Goal: Transaction & Acquisition: Purchase product/service

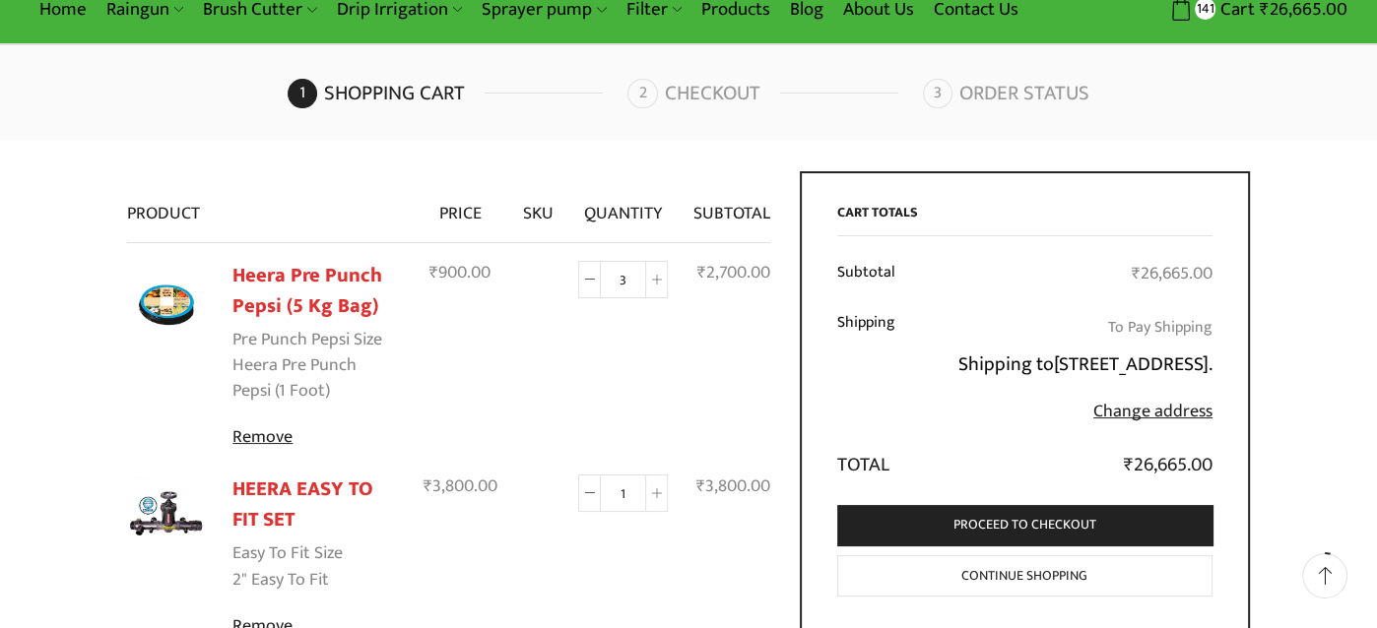
scroll to position [98, 0]
click at [593, 287] on span at bounding box center [589, 278] width 23 height 37
type input "0"
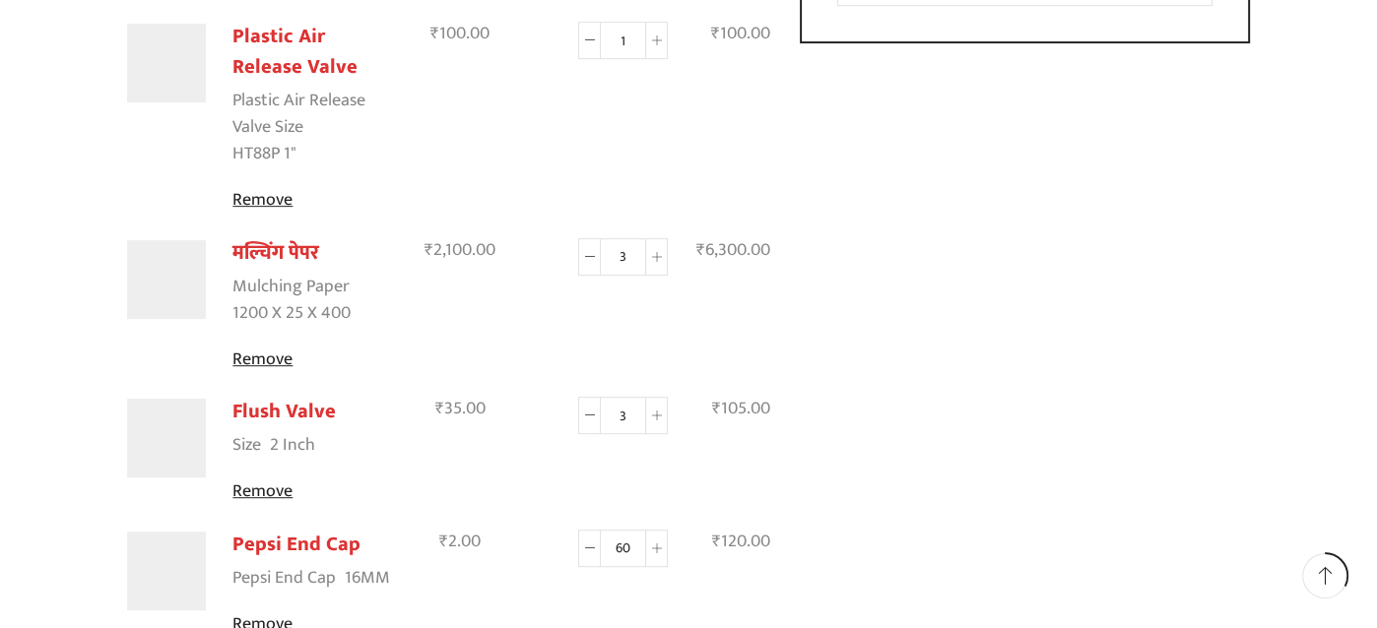
scroll to position [781, 0]
click at [592, 259] on span at bounding box center [589, 255] width 23 height 37
click at [592, 258] on icon at bounding box center [590, 256] width 10 height 10
type input "0"
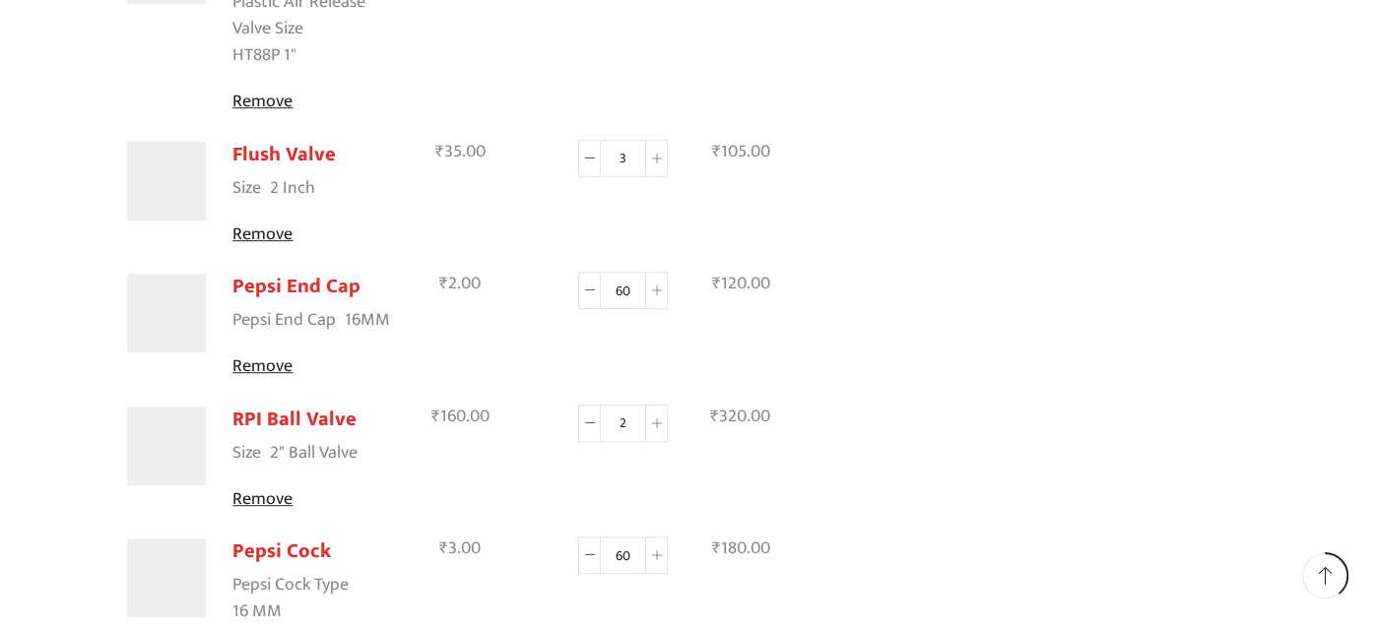
scroll to position [880, 0]
click at [593, 295] on span at bounding box center [589, 289] width 23 height 37
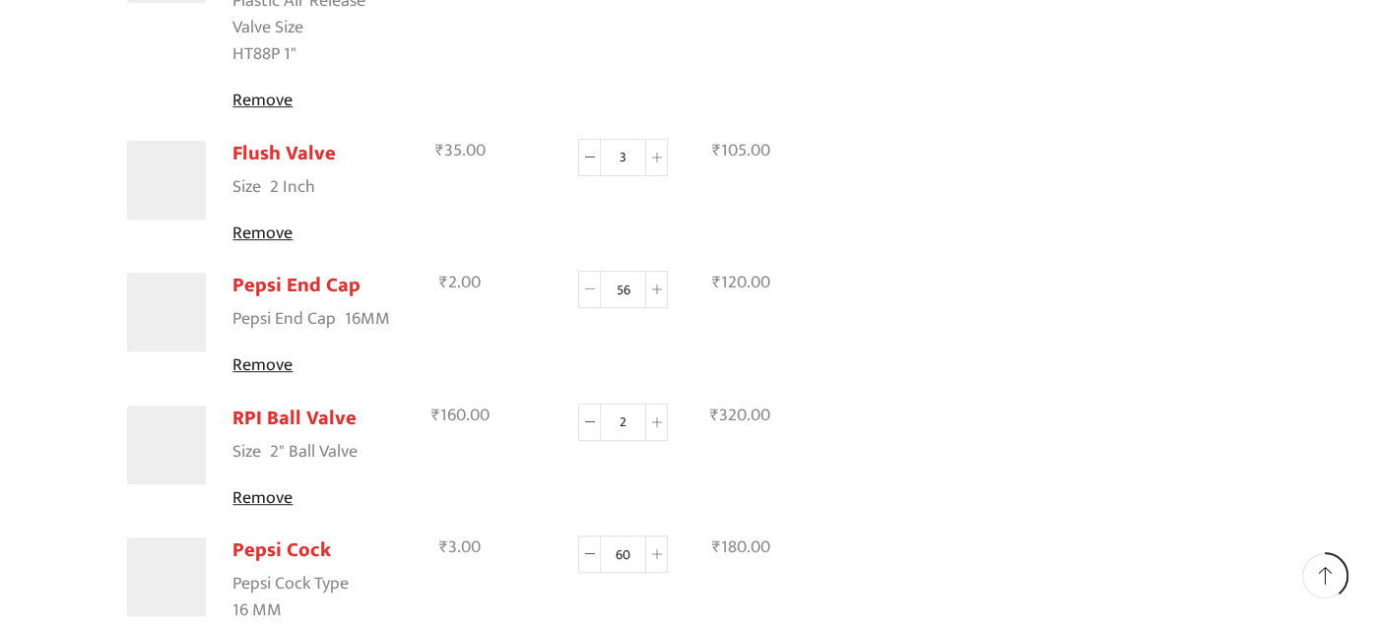
click at [593, 295] on span at bounding box center [589, 289] width 23 height 37
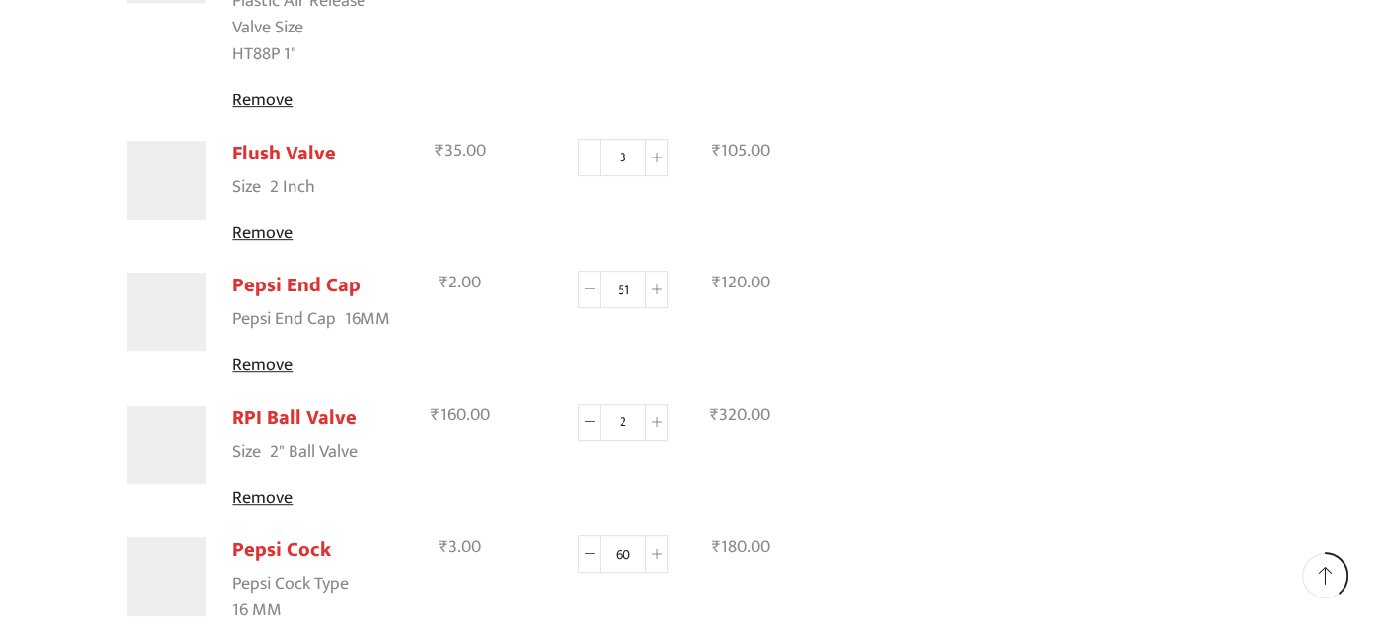
click at [593, 295] on span at bounding box center [589, 289] width 23 height 37
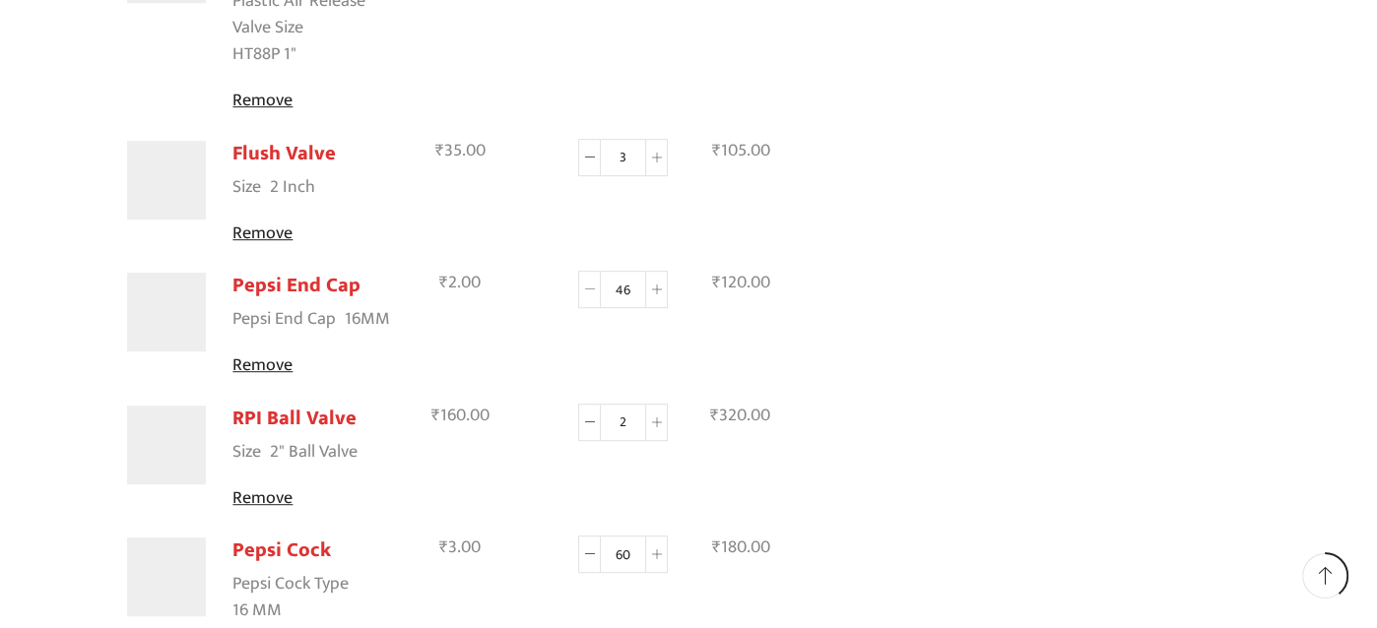
click at [593, 295] on span at bounding box center [589, 289] width 23 height 37
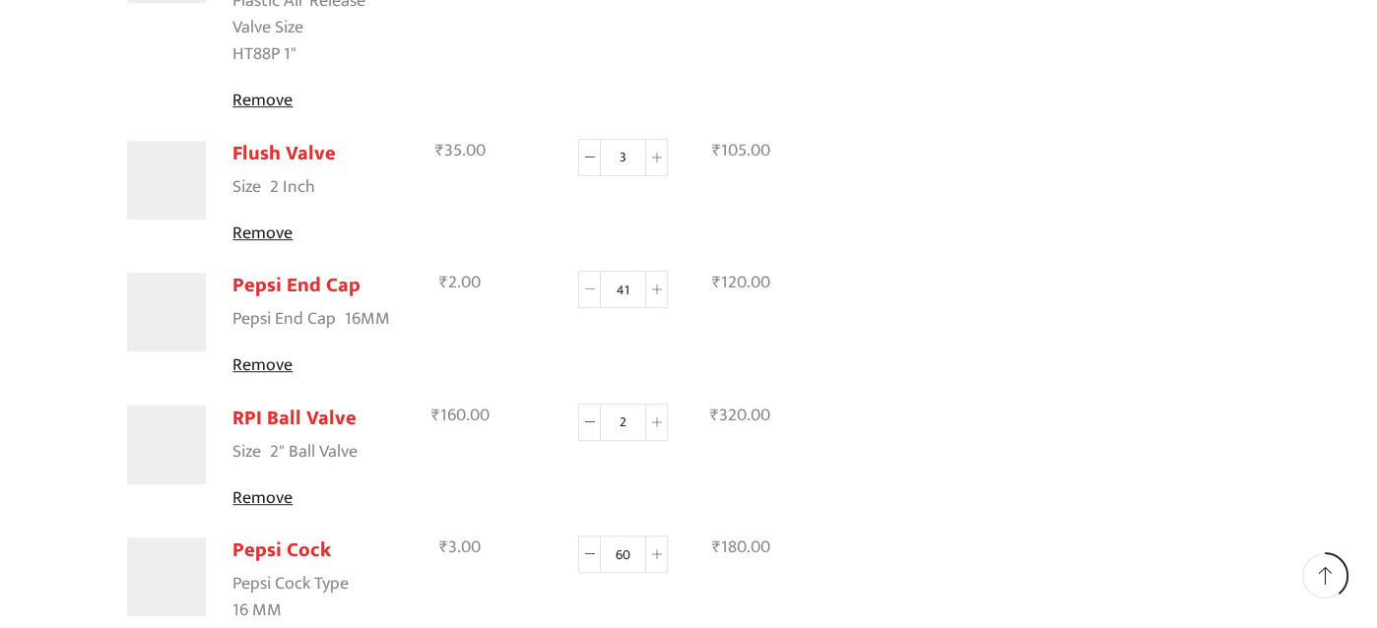
click at [593, 295] on span at bounding box center [589, 289] width 23 height 37
type input "40"
click at [246, 360] on link "Remove" at bounding box center [314, 366] width 164 height 27
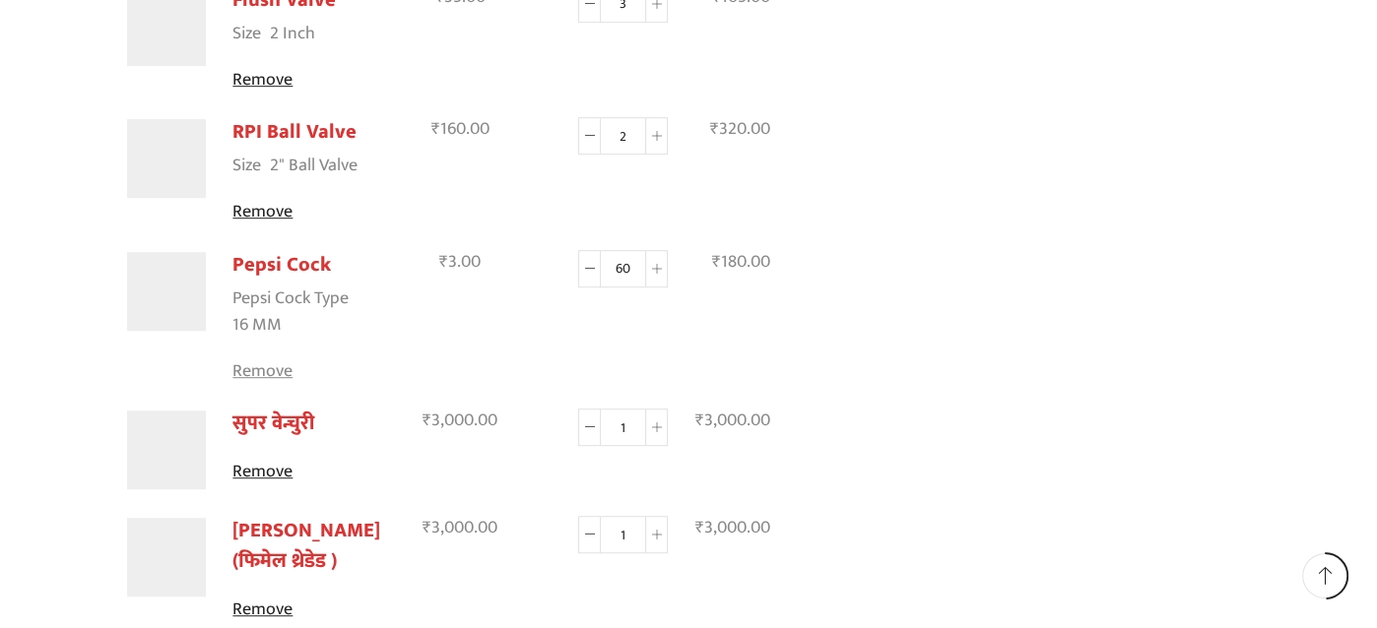
scroll to position [1034, 0]
click at [261, 368] on link "Remove" at bounding box center [314, 371] width 164 height 27
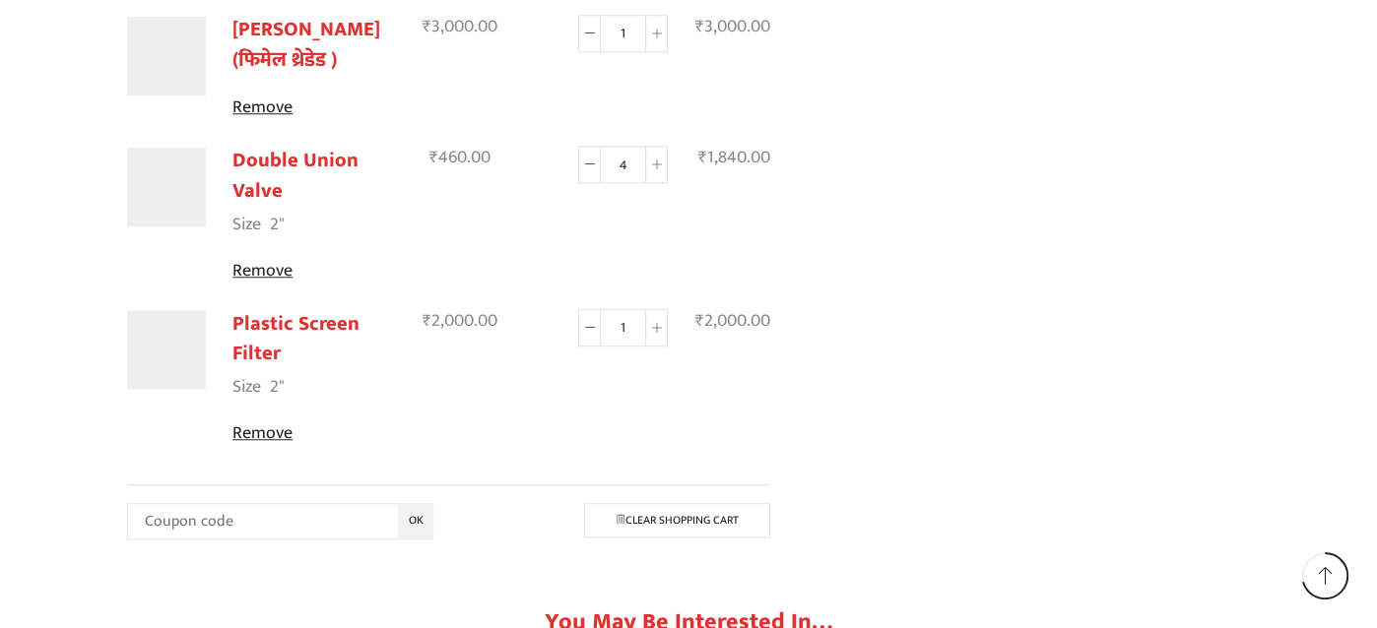
scroll to position [1376, 0]
click at [336, 158] on link "Double Union Valve" at bounding box center [295, 176] width 126 height 64
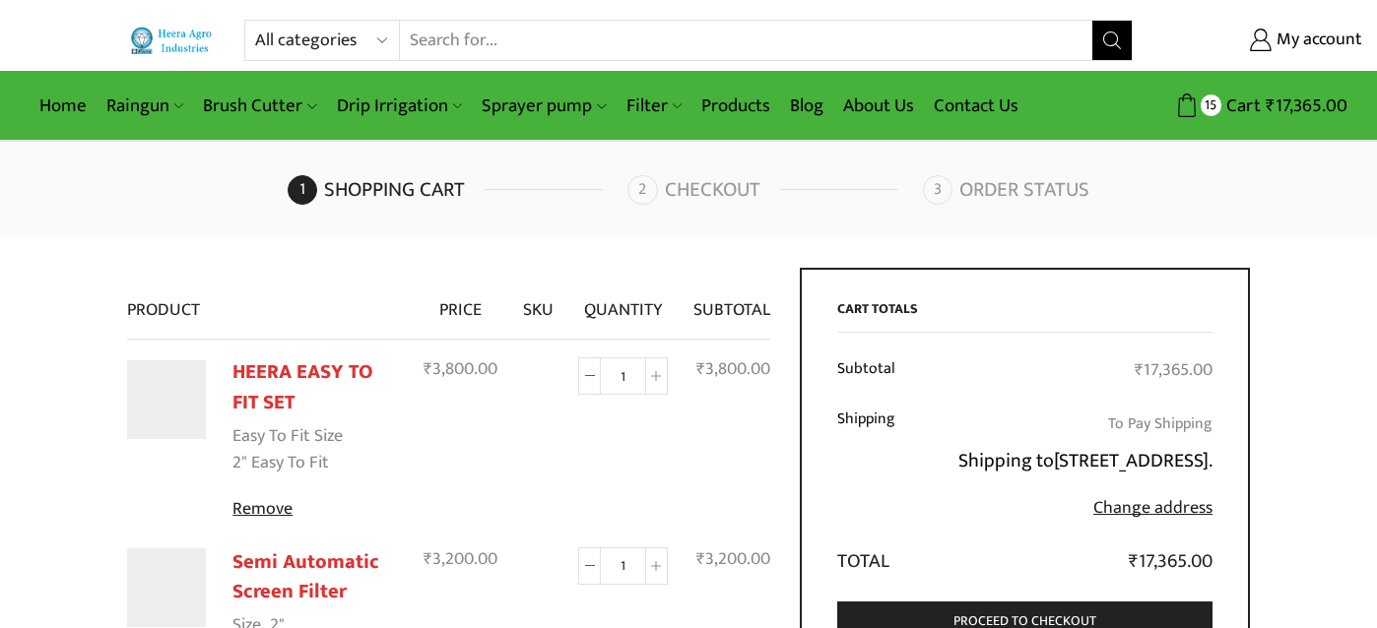
scroll to position [1284, 0]
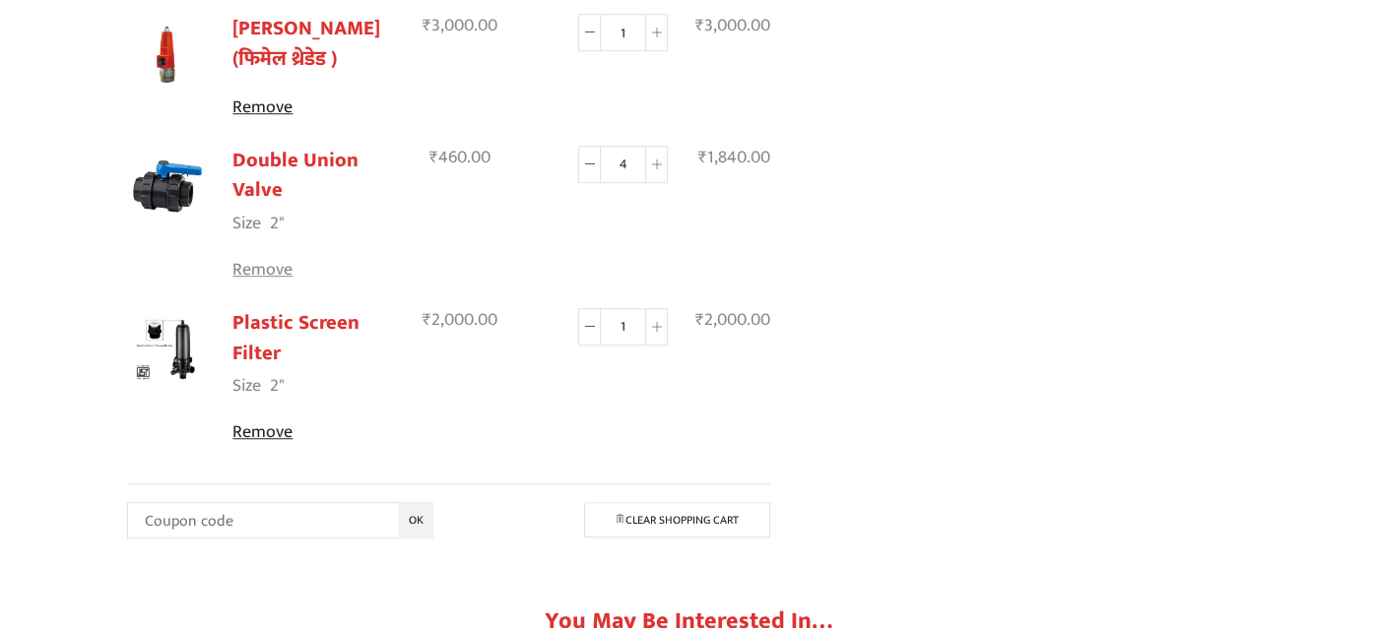
click at [246, 263] on link "Remove" at bounding box center [314, 270] width 164 height 27
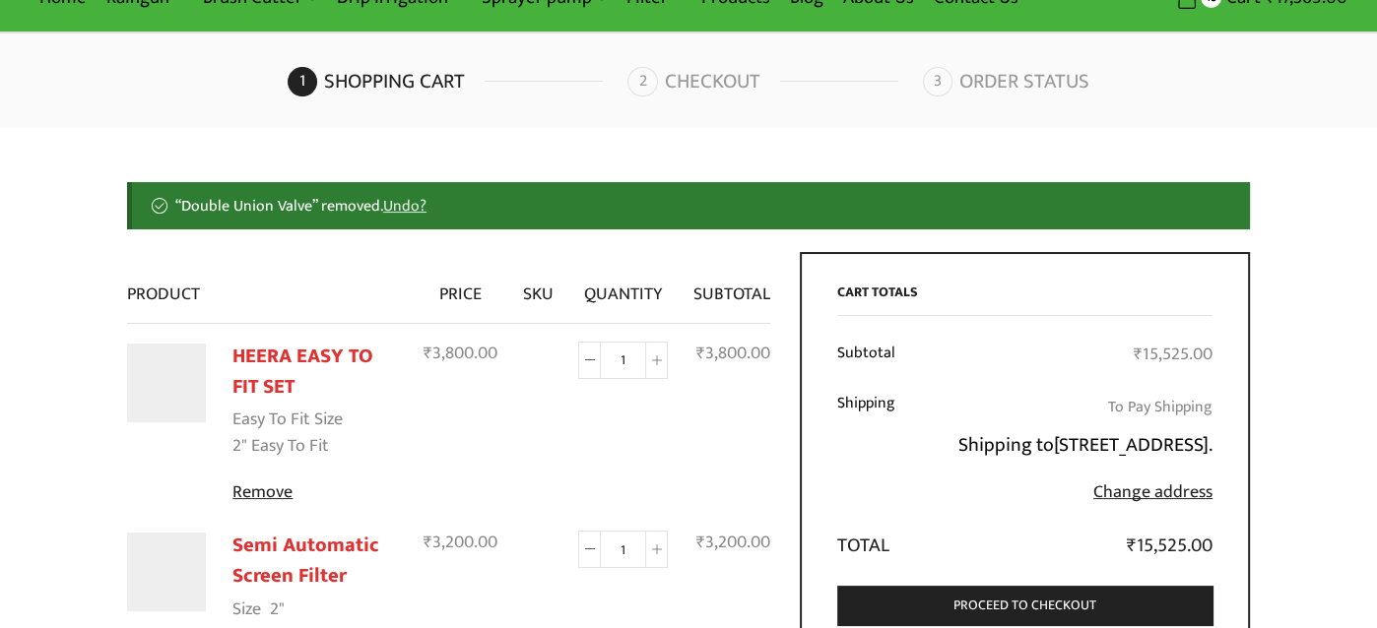
scroll to position [0, 0]
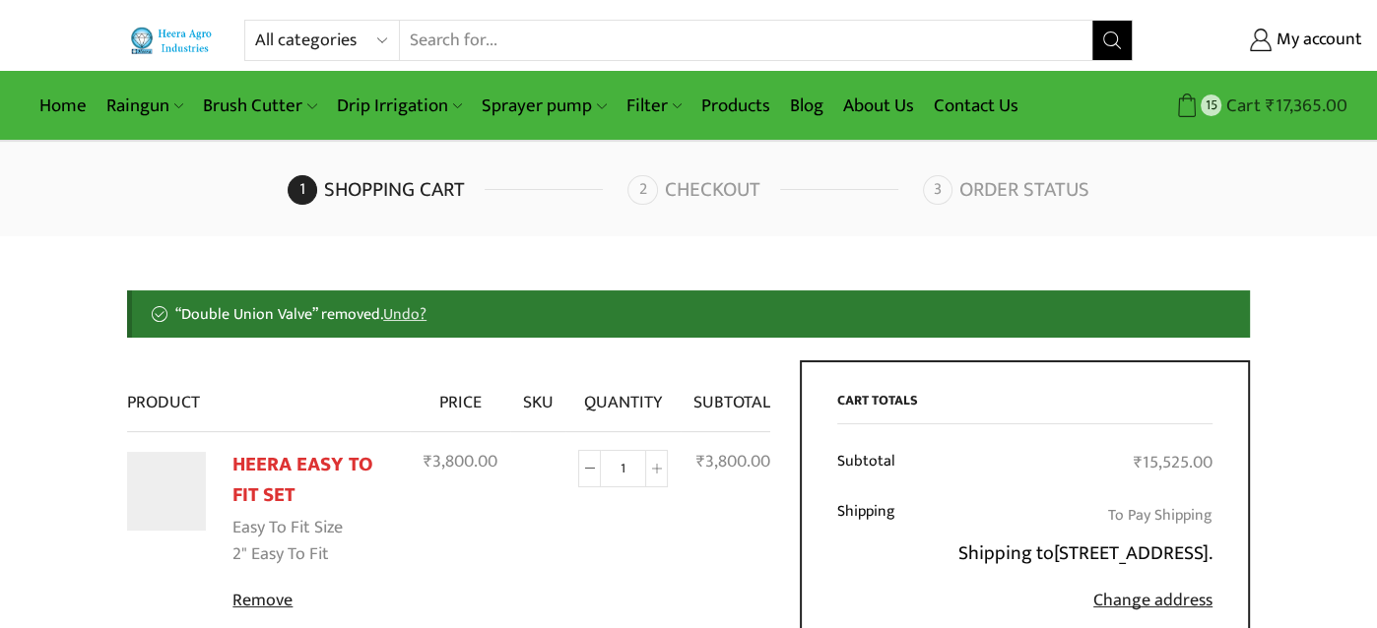
click at [1313, 104] on bdi "₹ 17,365.00" at bounding box center [1307, 106] width 82 height 31
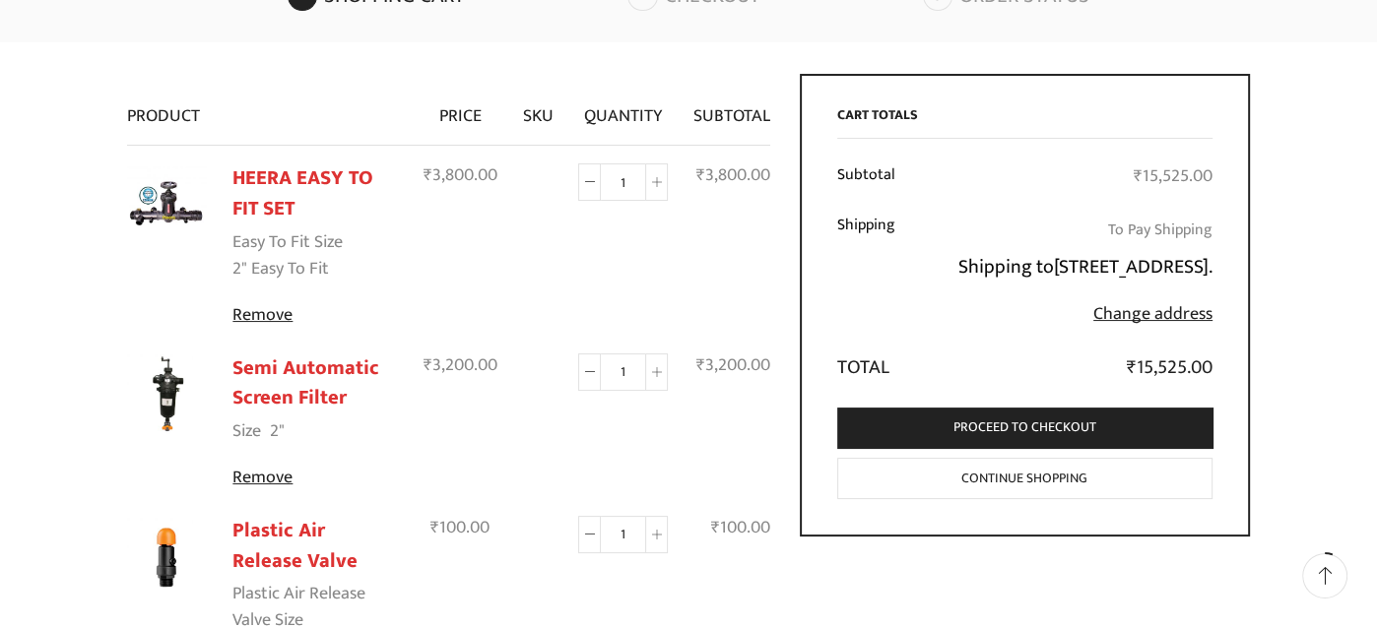
scroll to position [197, 0]
